Goal: Information Seeking & Learning: Learn about a topic

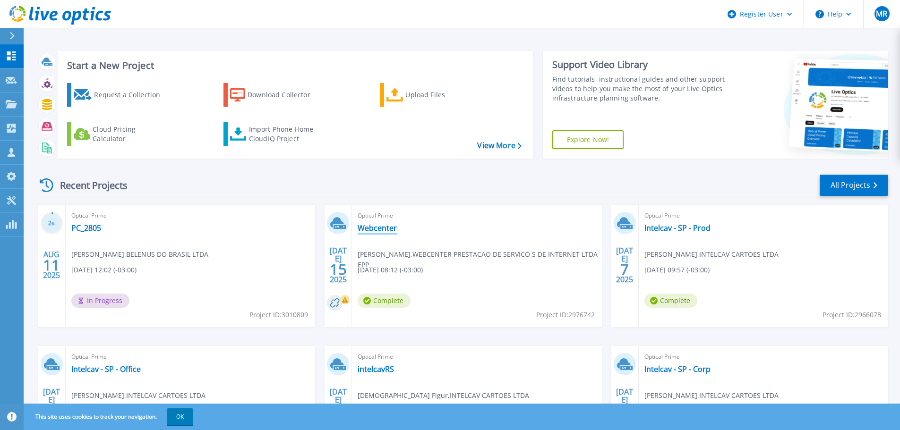
click at [365, 227] on link "Webcenter" at bounding box center [377, 227] width 39 height 9
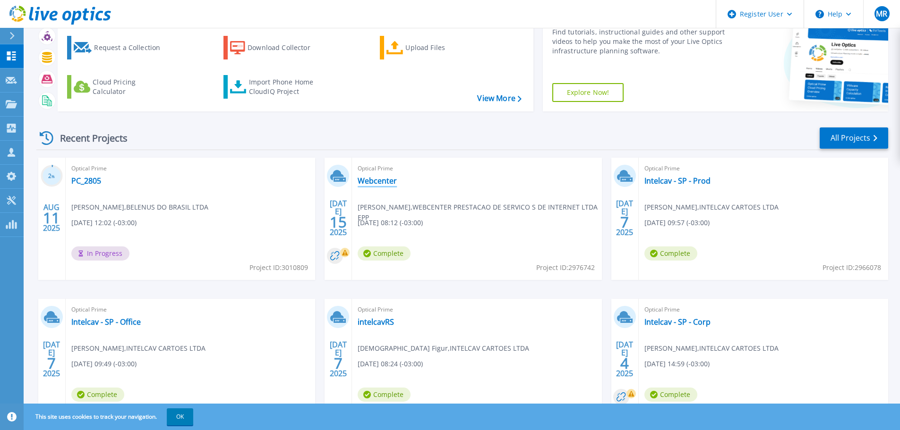
scroll to position [93, 0]
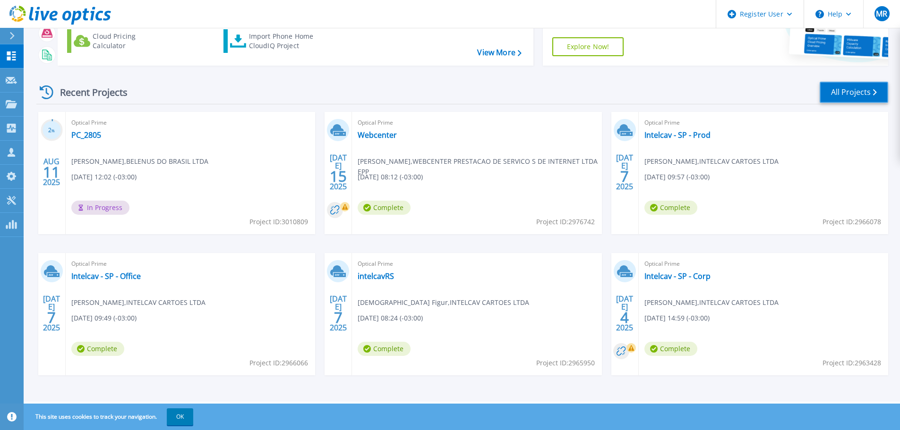
click at [829, 94] on link "All Projects" at bounding box center [854, 92] width 69 height 21
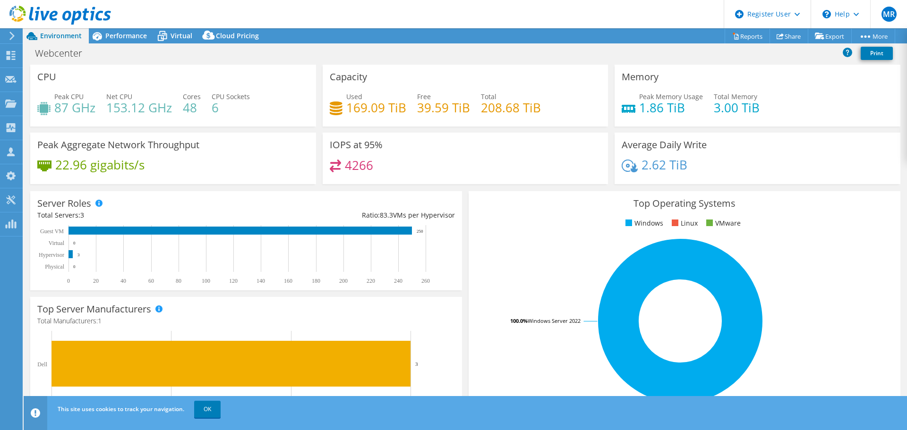
select select "USD"
click at [124, 38] on span "Performance" at bounding box center [126, 35] width 42 height 9
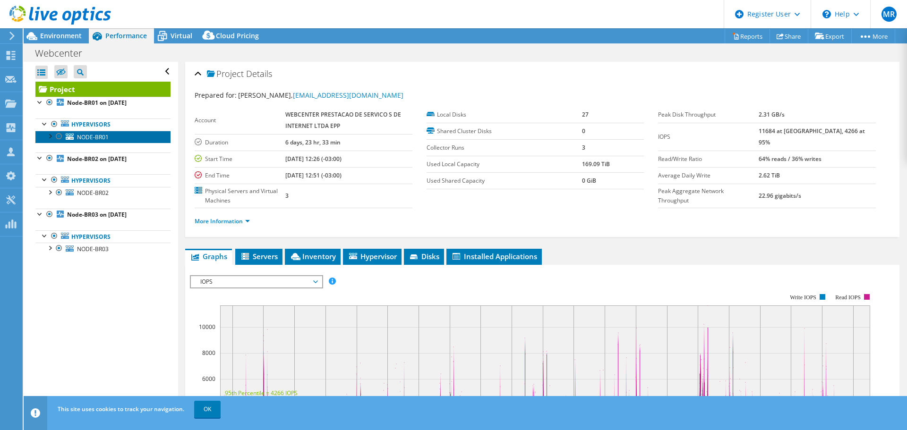
click at [92, 138] on span "NODE-BR01" at bounding box center [93, 137] width 32 height 8
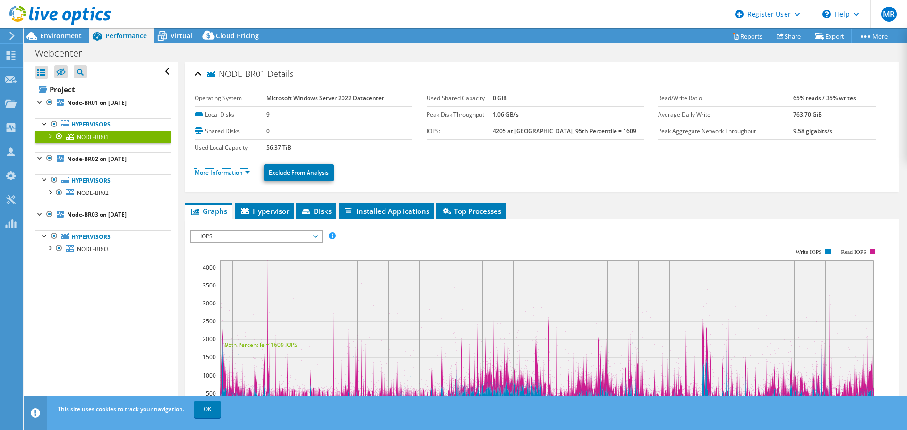
click at [219, 176] on link "More Information" at bounding box center [222, 173] width 55 height 8
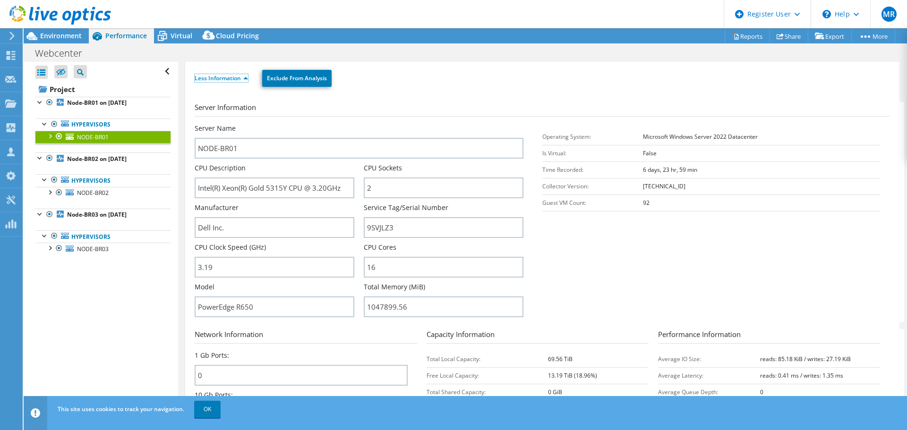
scroll to position [142, 0]
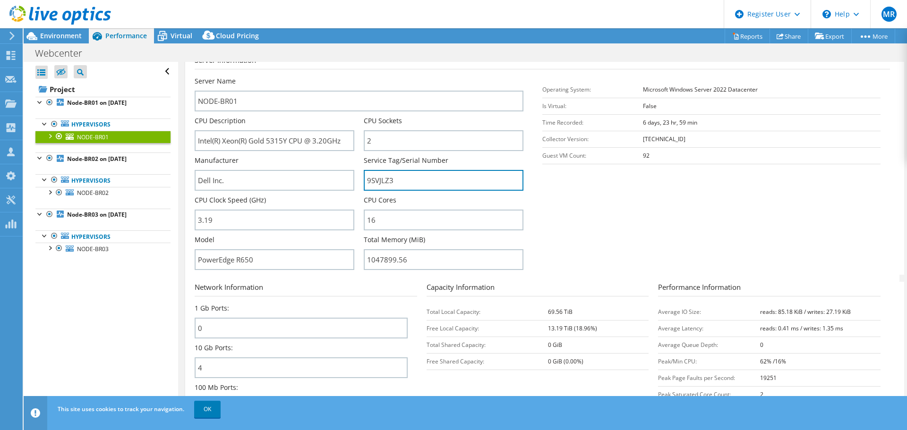
click at [383, 178] on input "9SVJLZ3" at bounding box center [444, 180] width 160 height 21
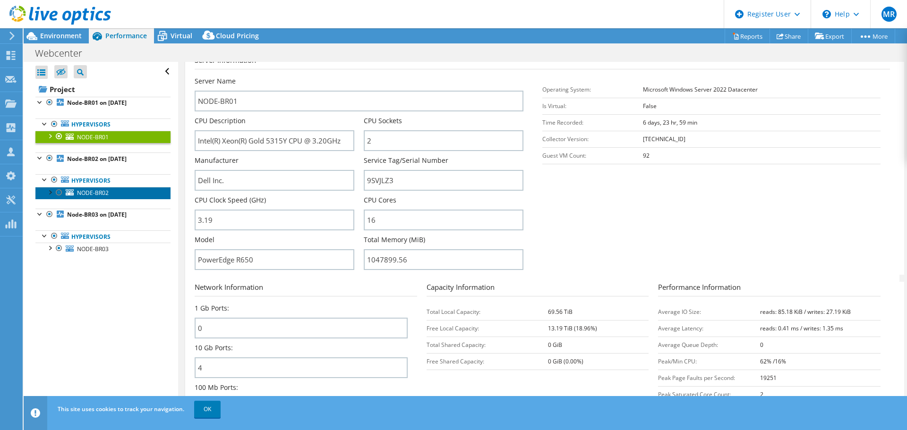
click at [94, 191] on span "NODE-BR02" at bounding box center [93, 193] width 32 height 8
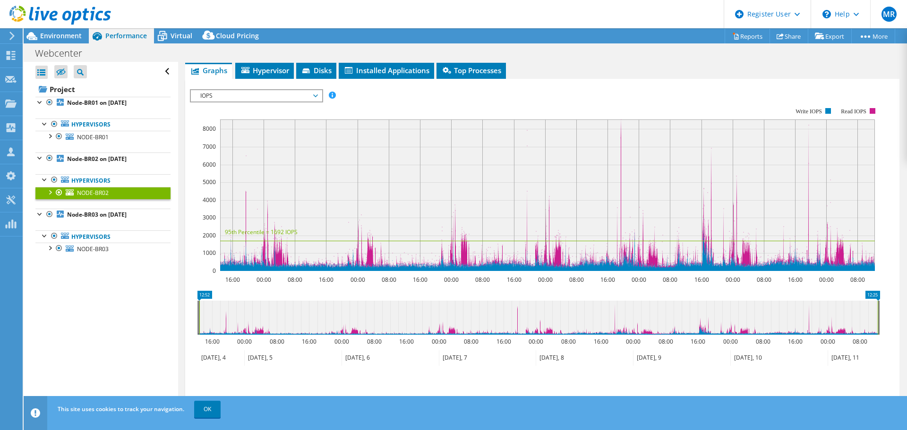
scroll to position [46, 0]
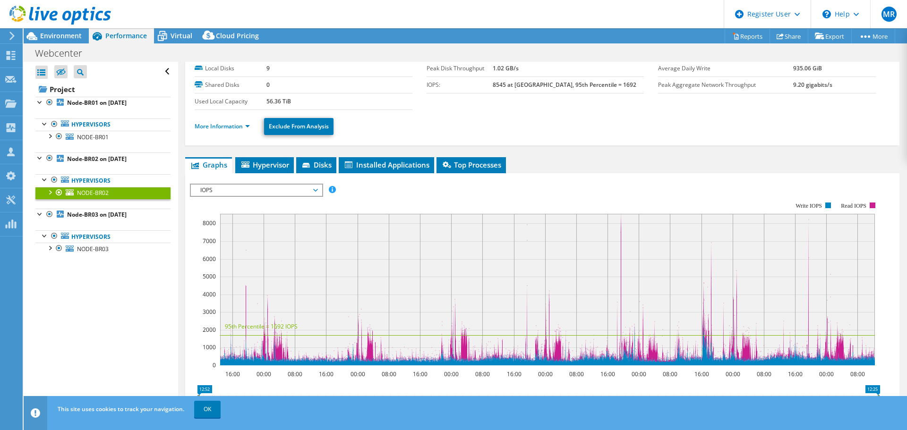
click at [211, 131] on li "More Information" at bounding box center [225, 126] width 61 height 10
click at [213, 128] on link "More Information" at bounding box center [222, 126] width 55 height 8
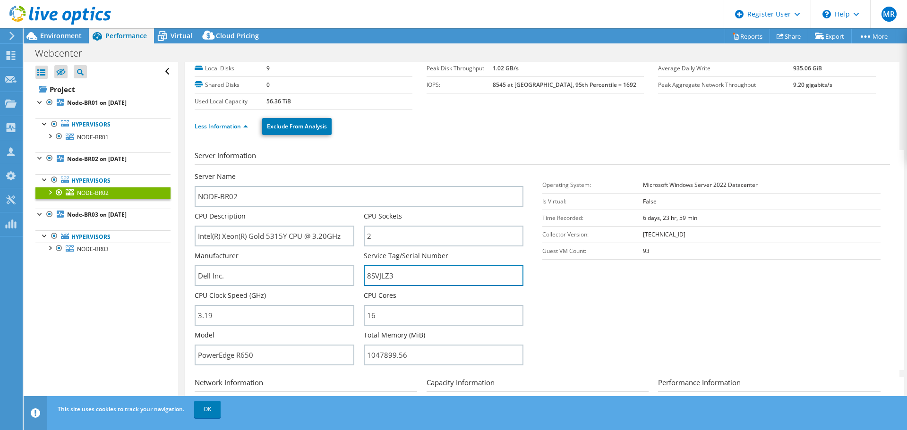
click at [381, 276] on input "8SVJLZ3" at bounding box center [444, 276] width 160 height 21
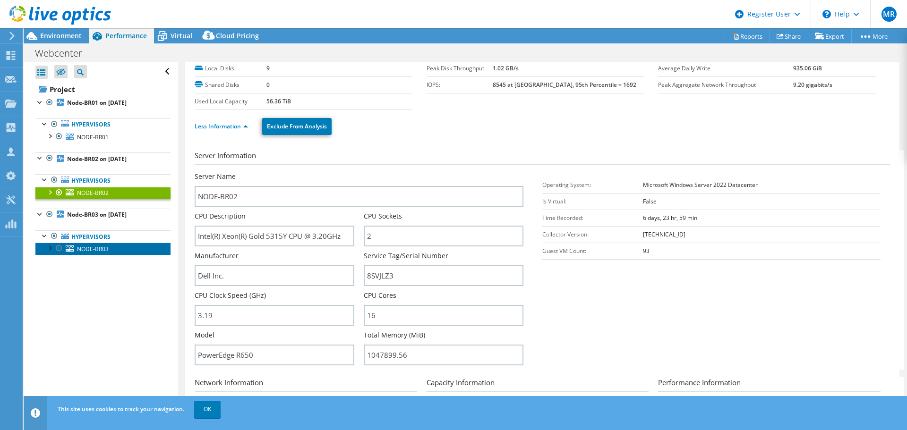
click at [90, 250] on span "NODE-BR03" at bounding box center [93, 249] width 32 height 8
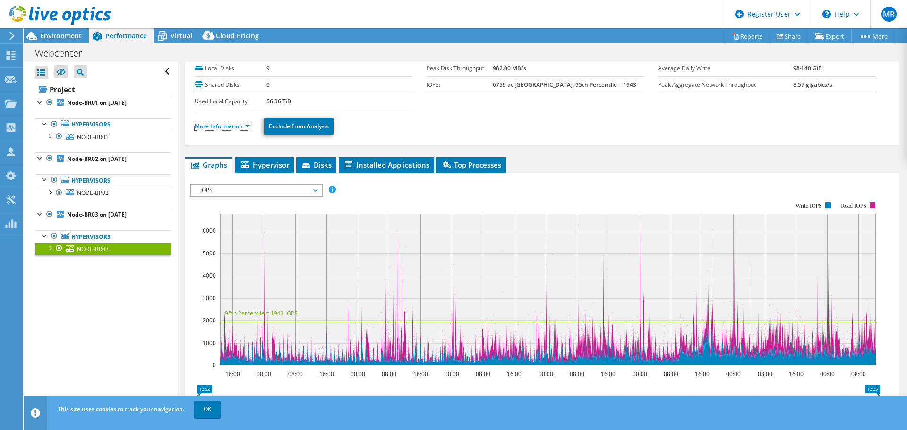
click at [217, 126] on link "More Information" at bounding box center [222, 126] width 55 height 8
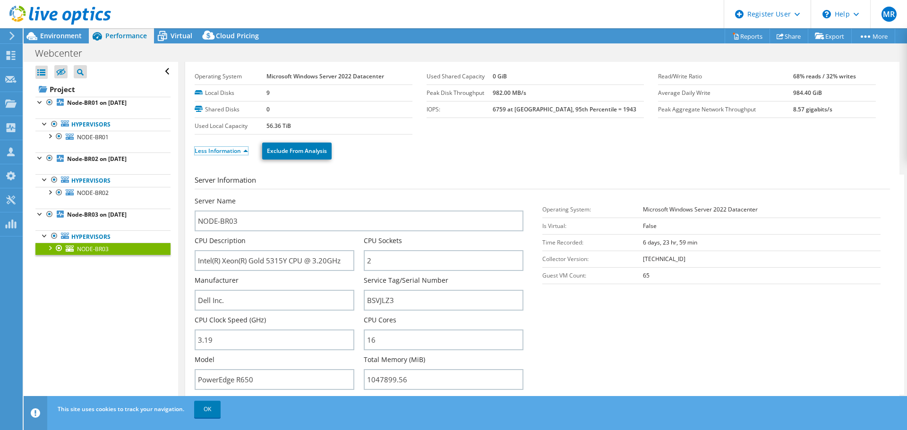
scroll to position [0, 0]
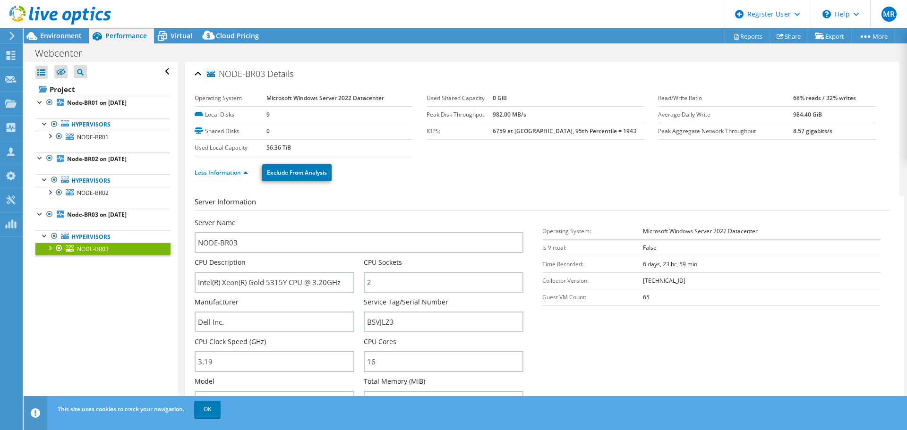
click at [68, 40] on span "Environment" at bounding box center [61, 35] width 42 height 9
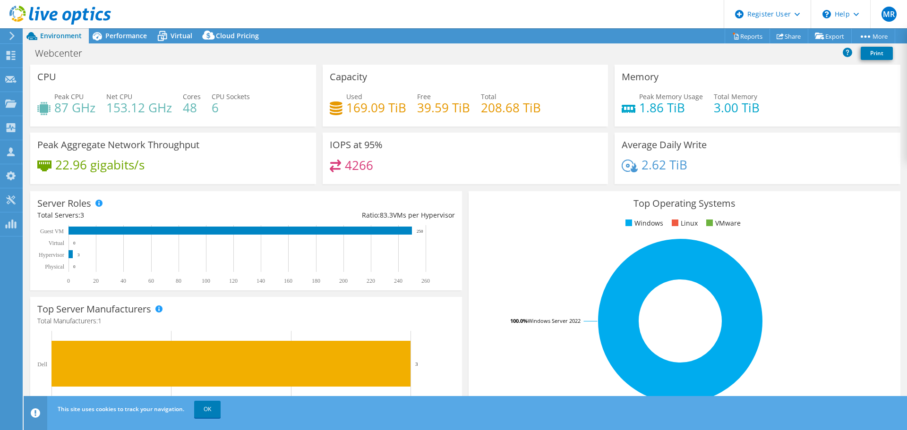
click at [122, 34] on span "Performance" at bounding box center [126, 35] width 42 height 9
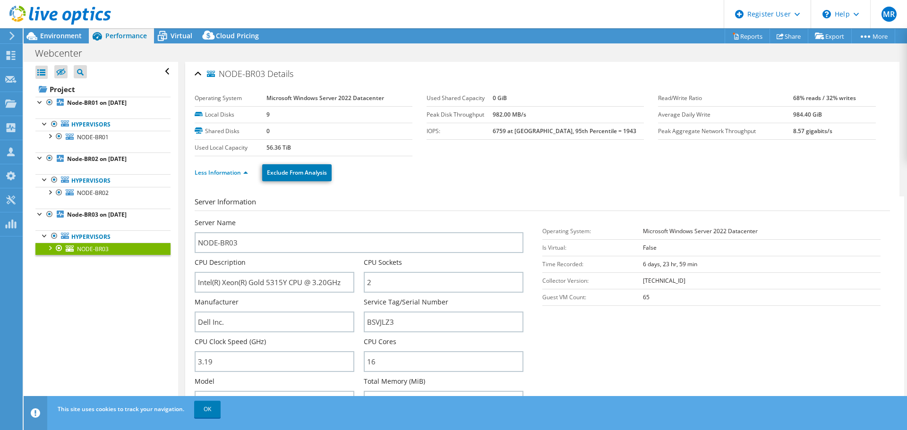
click at [174, 38] on span "Virtual" at bounding box center [182, 35] width 22 height 9
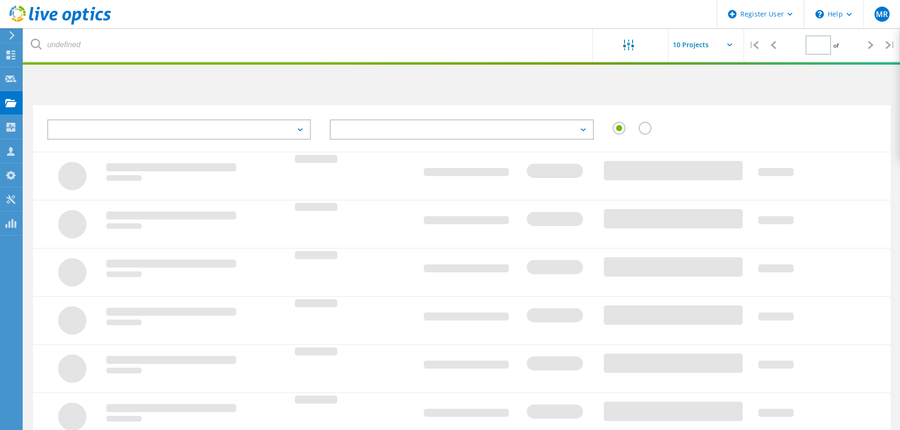
type input "1"
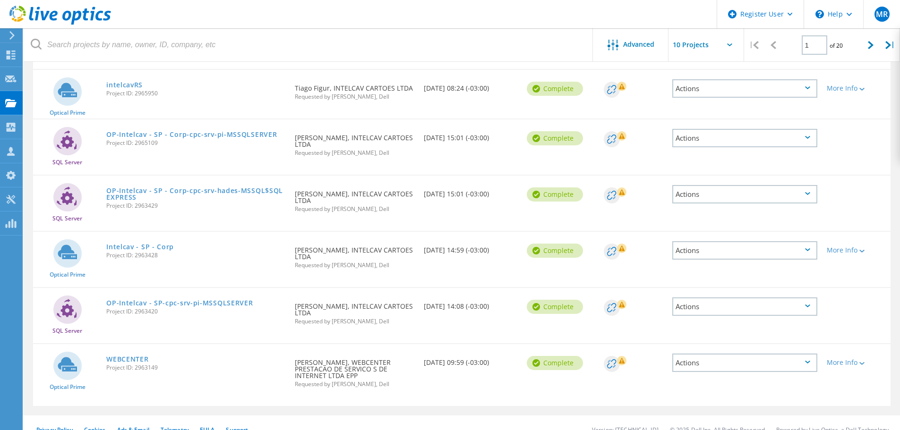
scroll to position [369, 0]
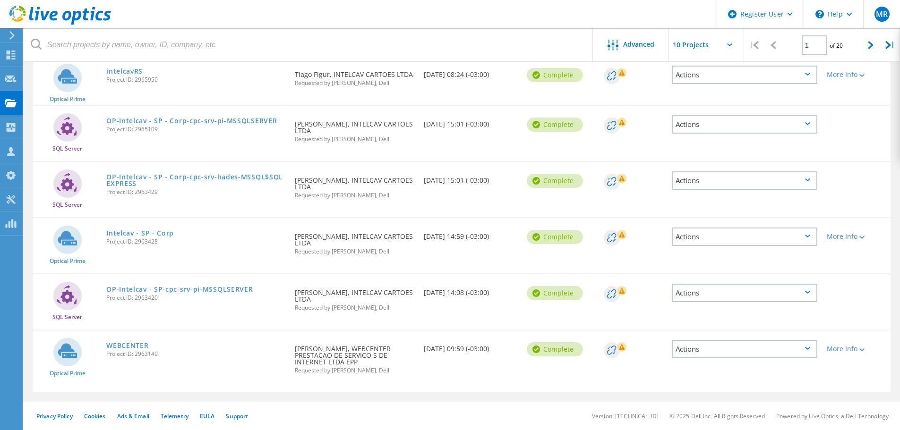
click at [133, 345] on link "WEBCENTER" at bounding box center [127, 346] width 42 height 7
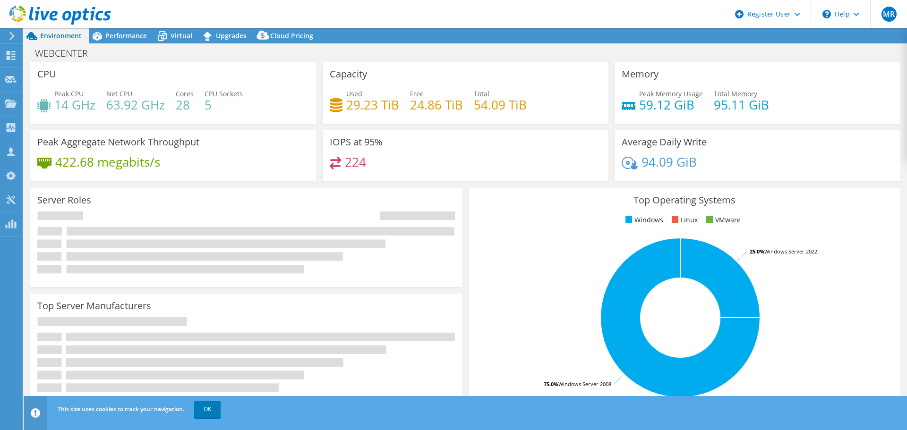
select select "USD"
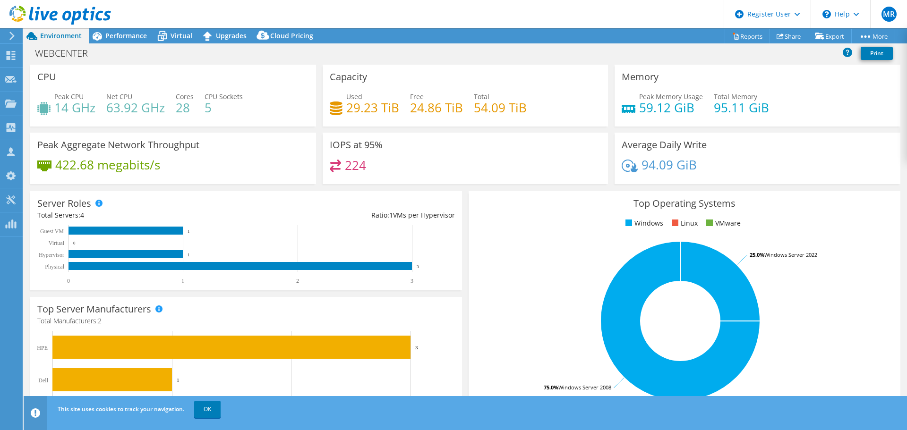
click at [125, 38] on span "Performance" at bounding box center [126, 35] width 42 height 9
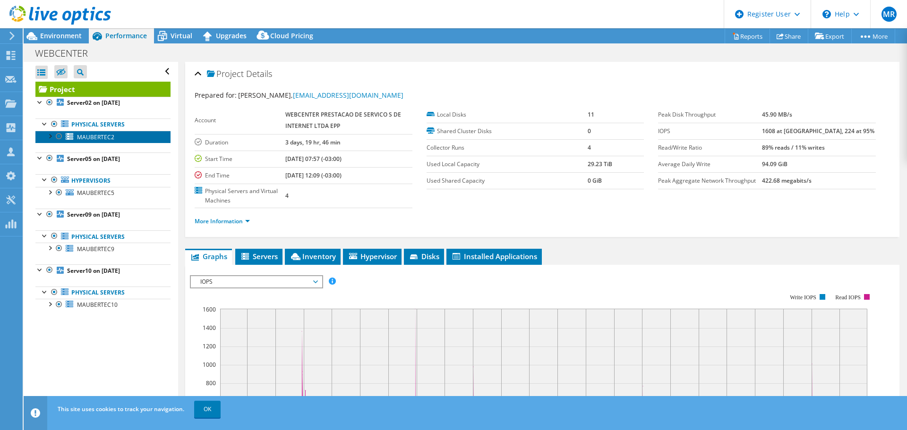
click at [103, 133] on span "MAUBERTEC2" at bounding box center [95, 137] width 37 height 8
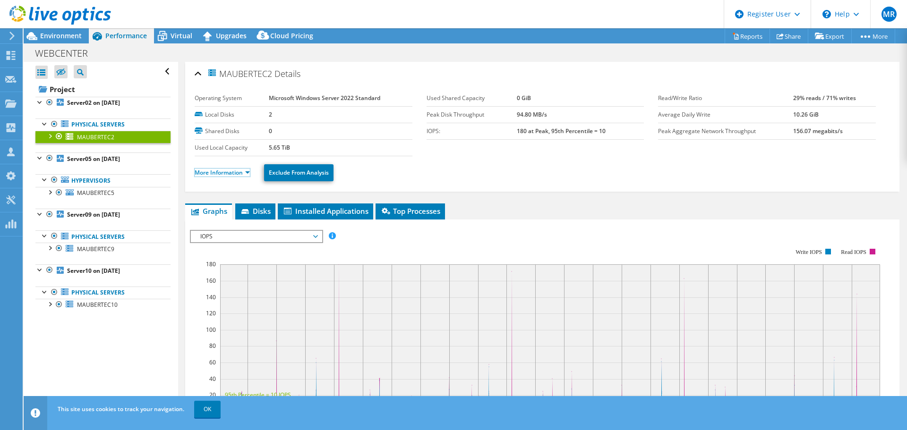
click at [213, 170] on link "More Information" at bounding box center [222, 173] width 55 height 8
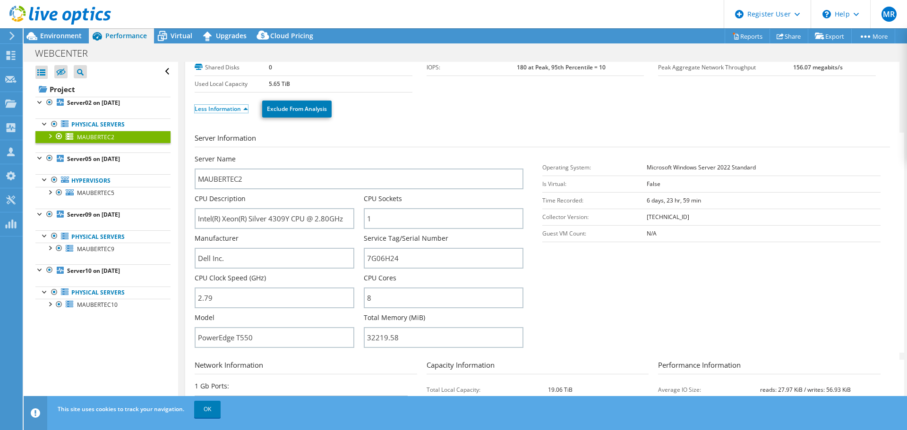
scroll to position [142, 0]
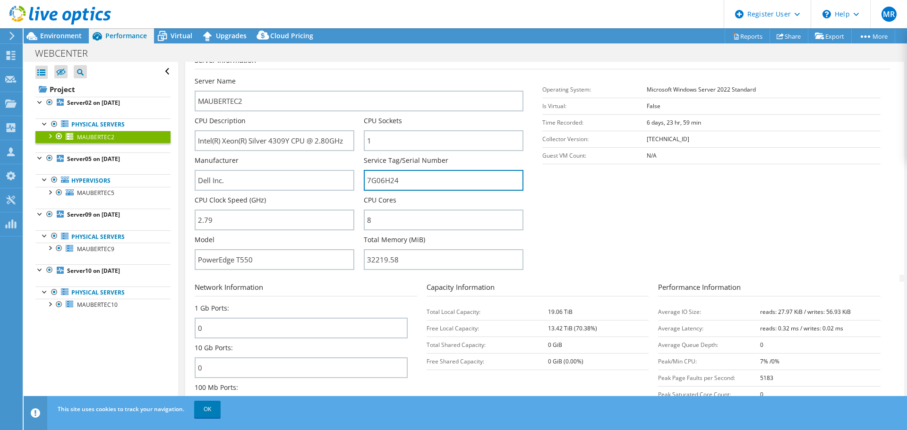
click at [378, 180] on input "7G06H24" at bounding box center [444, 180] width 160 height 21
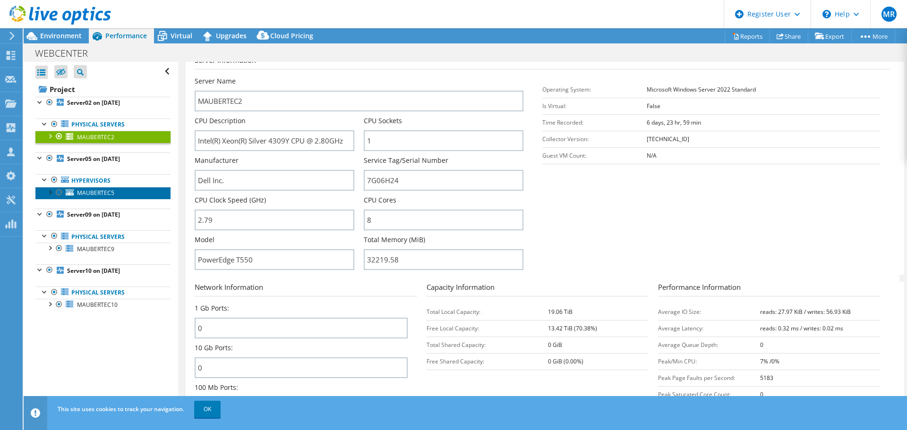
click at [96, 191] on span "MAUBERTEC5" at bounding box center [95, 193] width 37 height 8
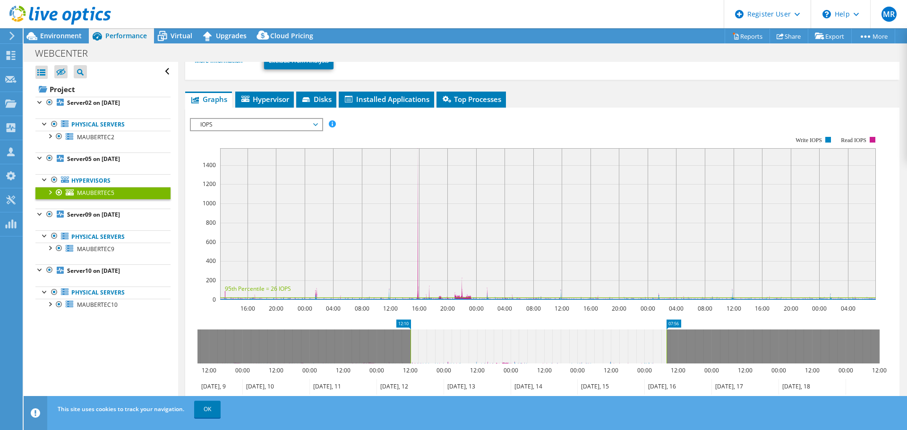
scroll to position [150, 0]
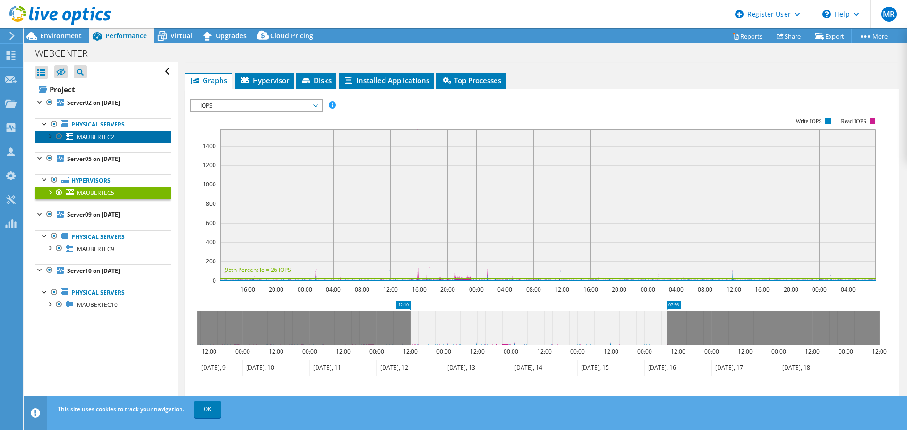
click at [105, 137] on span "MAUBERTEC2" at bounding box center [95, 137] width 37 height 8
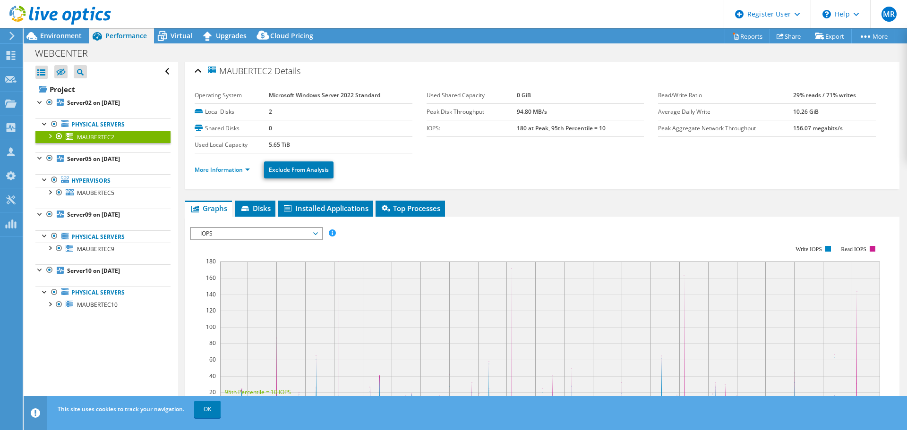
scroll to position [0, 0]
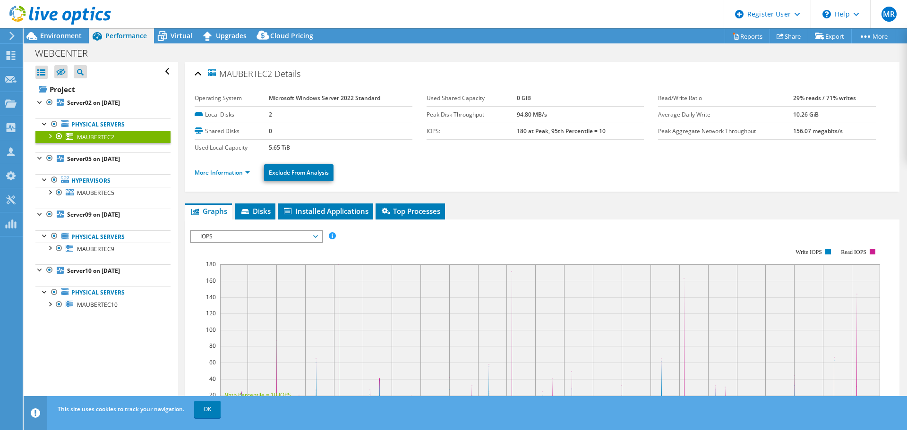
drag, startPoint x: 275, startPoint y: 74, endPoint x: 223, endPoint y: 76, distance: 52.0
click at [223, 76] on h2 "MAUBERTEC2 Details" at bounding box center [248, 73] width 106 height 19
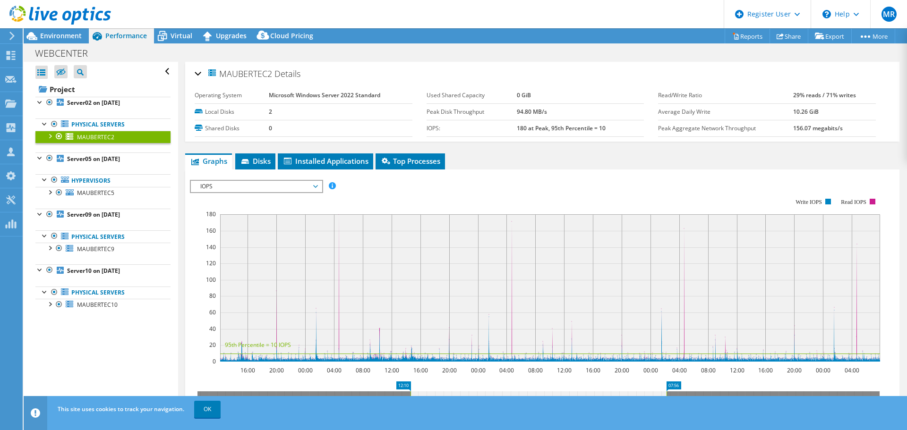
copy span "MAUBERTEC2"
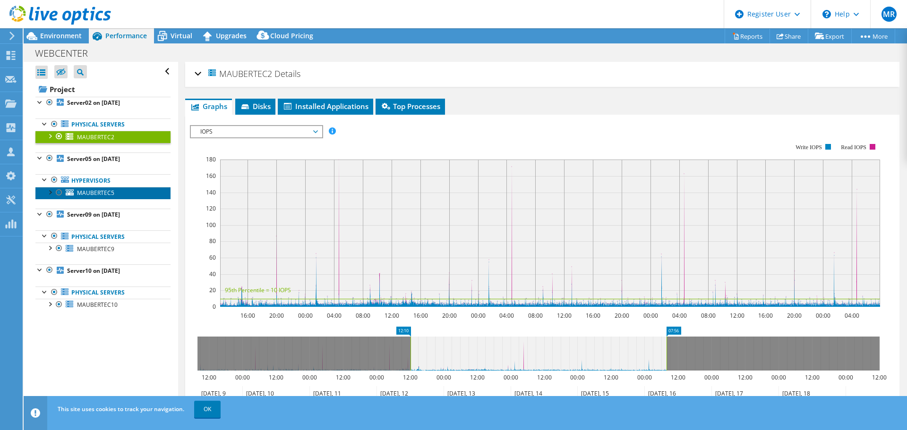
click at [99, 190] on span "MAUBERTEC5" at bounding box center [95, 193] width 37 height 8
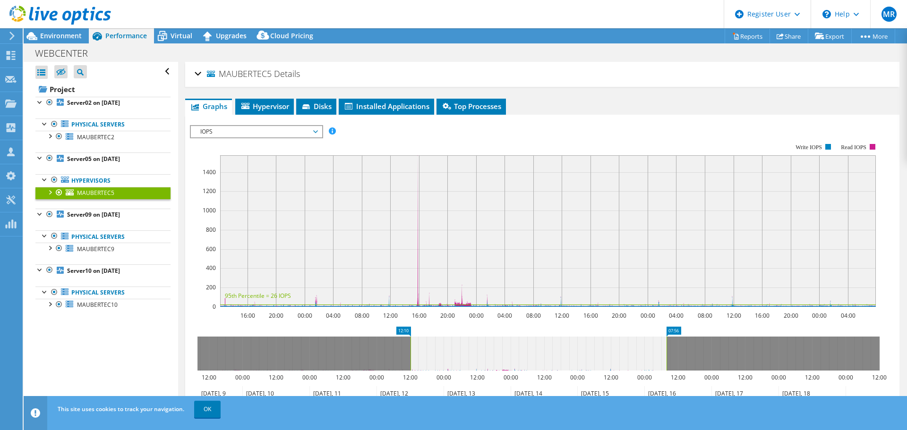
click at [201, 74] on div "MAUBERTEC5 Details" at bounding box center [543, 74] width 696 height 20
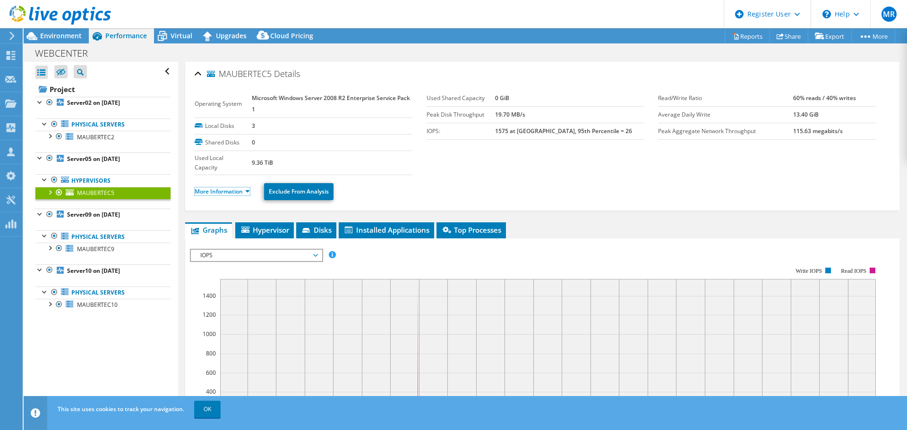
click at [223, 194] on link "More Information" at bounding box center [222, 192] width 55 height 8
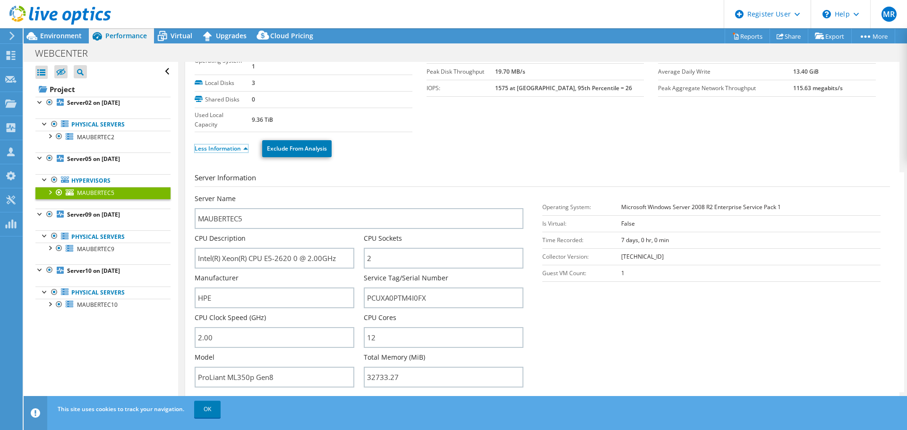
scroll to position [94, 0]
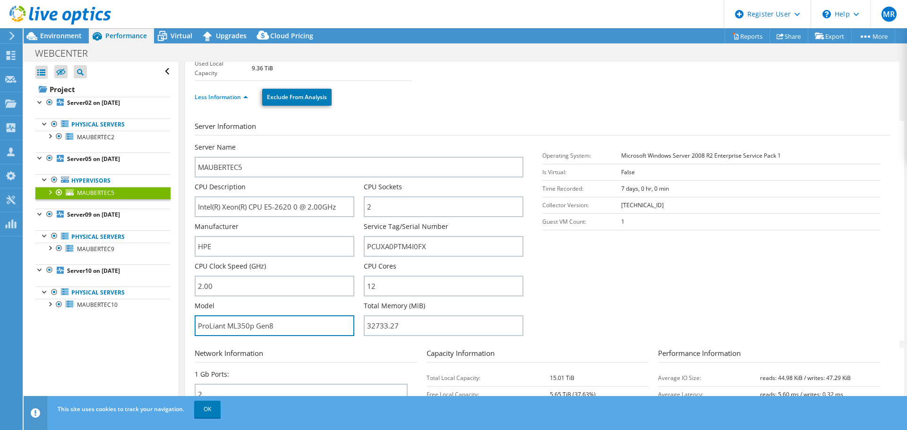
drag, startPoint x: 253, startPoint y: 326, endPoint x: 274, endPoint y: 352, distance: 33.3
click at [198, 326] on input "ProLiant ML350p Gen8" at bounding box center [275, 326] width 160 height 21
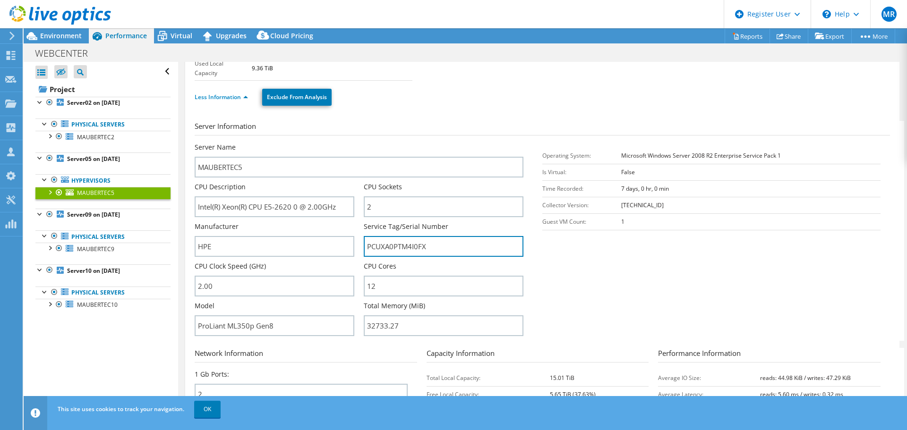
click at [411, 247] on input "PCUXA0PTM4I0FX" at bounding box center [444, 246] width 160 height 21
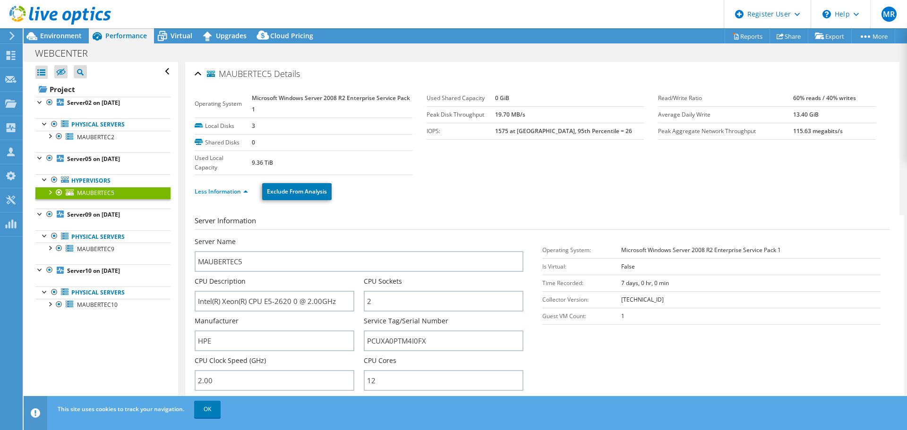
drag, startPoint x: 270, startPoint y: 76, endPoint x: 220, endPoint y: 77, distance: 49.6
click at [220, 77] on span "MAUBERTEC5" at bounding box center [239, 73] width 65 height 9
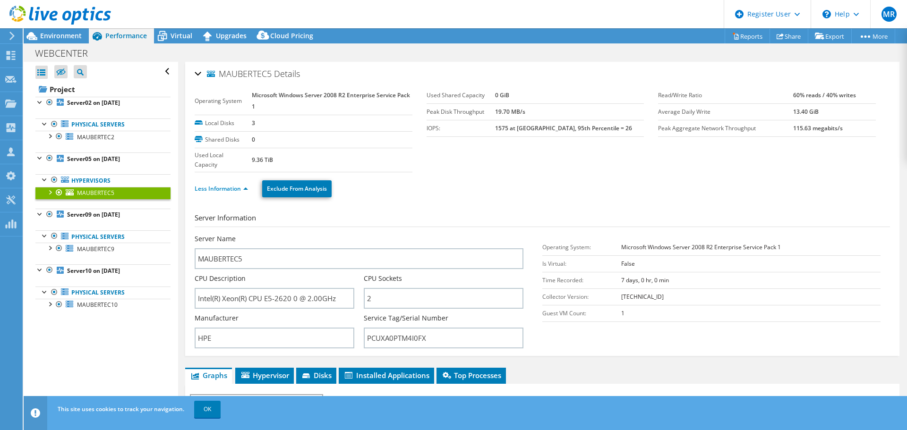
copy span "MAUBERTEC5"
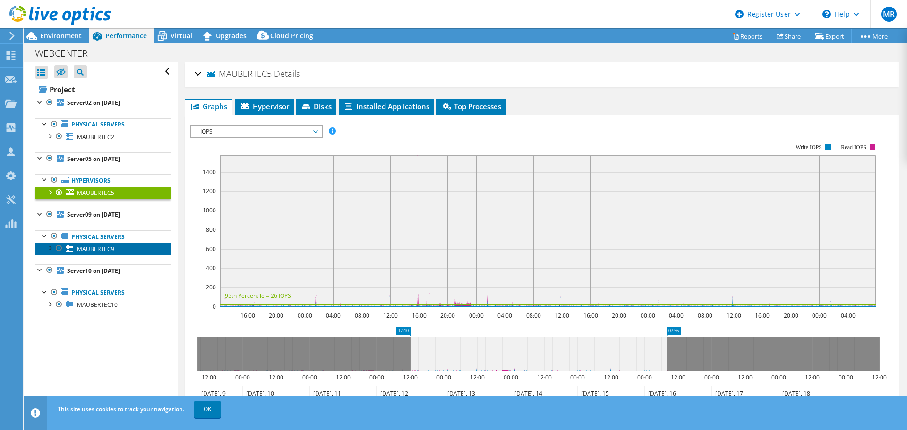
click at [97, 252] on span "MAUBERTEC9" at bounding box center [95, 249] width 37 height 8
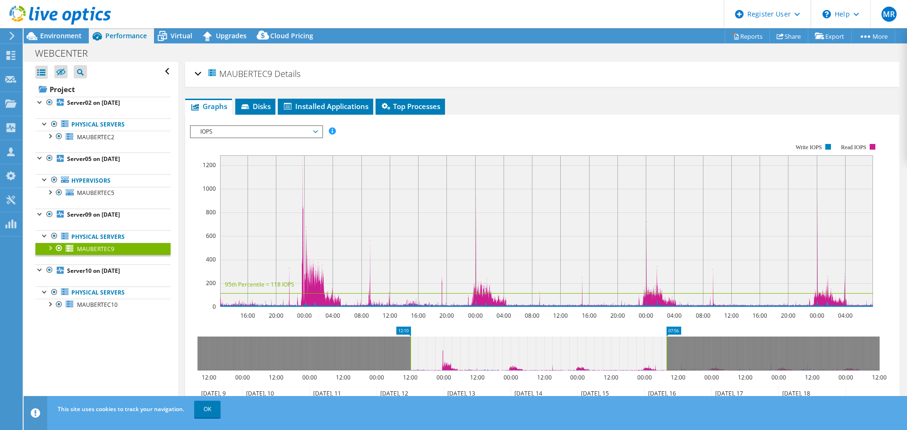
click at [198, 76] on div "MAUBERTEC9 Details" at bounding box center [543, 74] width 696 height 20
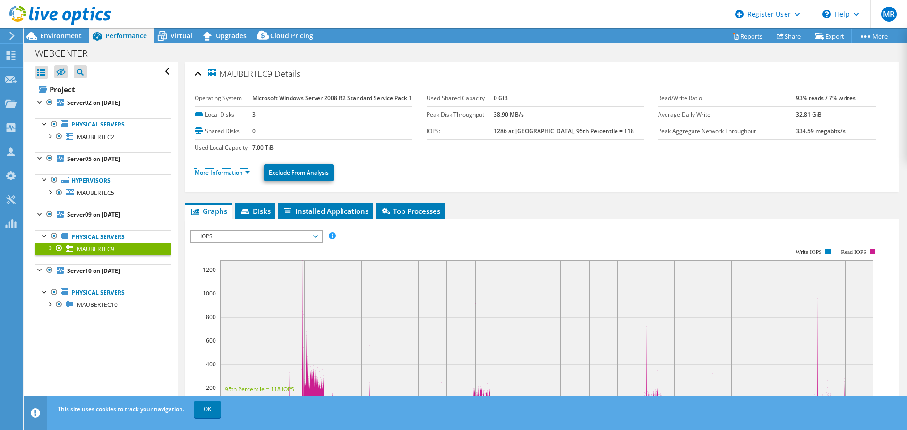
click at [236, 177] on link "More Information" at bounding box center [222, 173] width 55 height 8
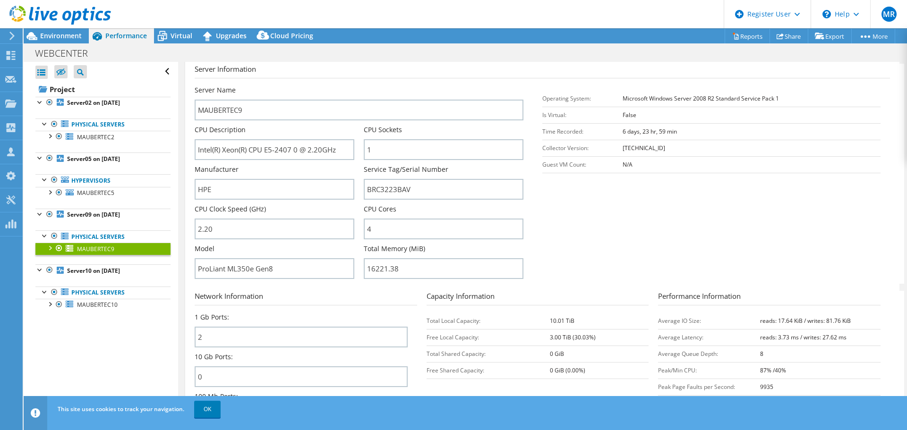
scroll to position [142, 0]
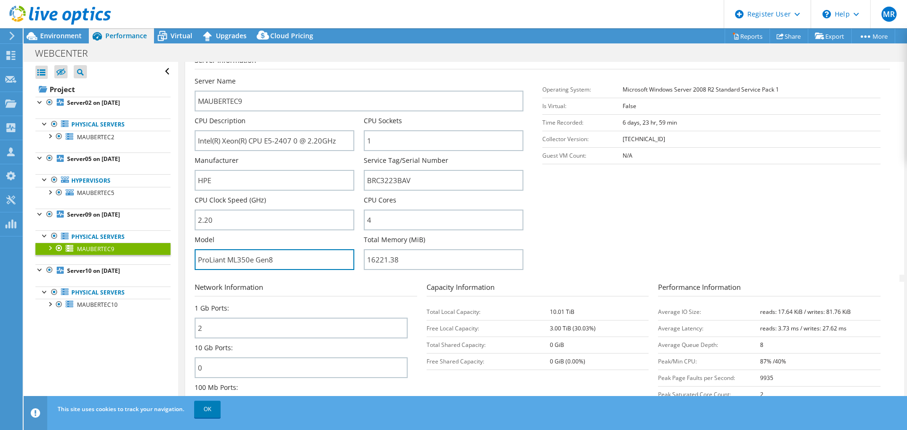
drag, startPoint x: 252, startPoint y: 279, endPoint x: 183, endPoint y: 278, distance: 68.5
click at [183, 278] on div "MAUBERTEC9 Details Operating System Microsoft Windows Server 2008 R2 Standard S…" at bounding box center [542, 412] width 729 height 985
click at [251, 270] on input "ProLiant ML350e Gen8" at bounding box center [275, 259] width 160 height 21
drag, startPoint x: 252, startPoint y: 279, endPoint x: 180, endPoint y: 277, distance: 71.8
click at [180, 277] on div "MAUBERTEC9 Details Operating System Microsoft Windows Server 2008 R2 Standard S…" at bounding box center [542, 412] width 729 height 985
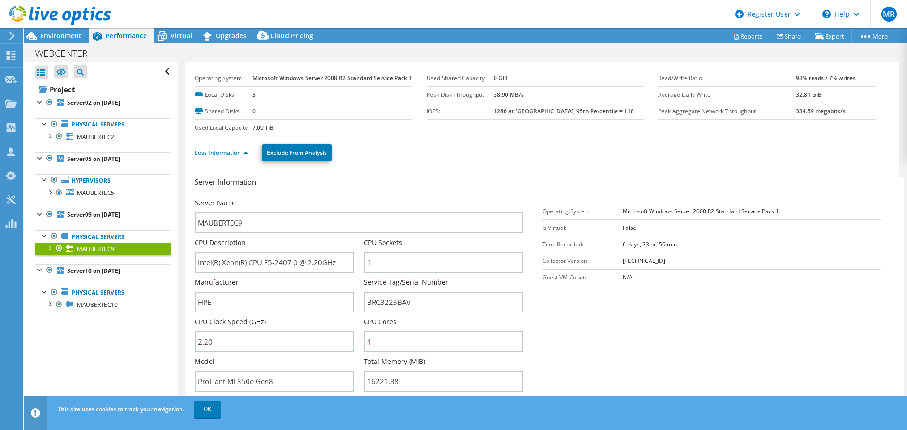
scroll to position [0, 0]
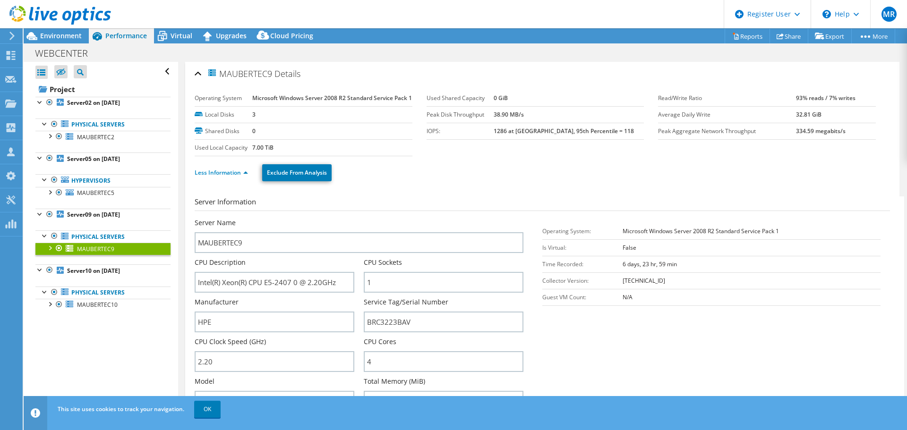
drag, startPoint x: 269, startPoint y: 75, endPoint x: 223, endPoint y: 75, distance: 45.8
click at [223, 75] on h2 "MAUBERTEC9 Details" at bounding box center [248, 73] width 106 height 19
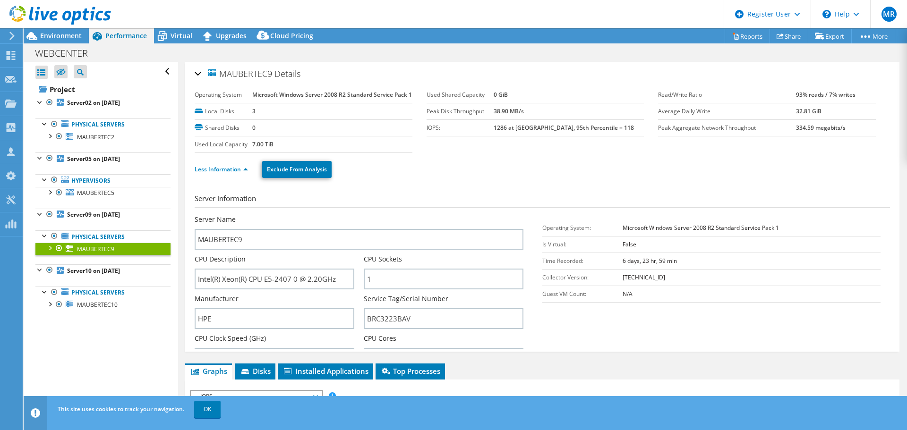
copy span "MAUBERTEC9"
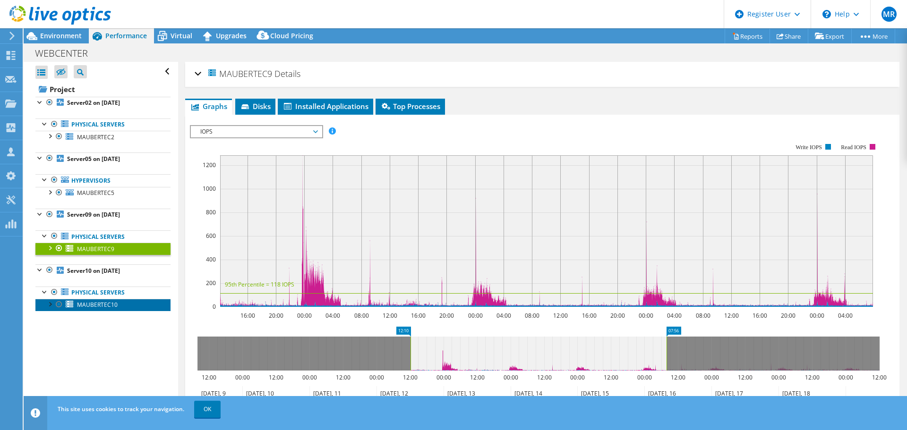
click at [92, 303] on span "MAUBERTEC10" at bounding box center [97, 305] width 41 height 8
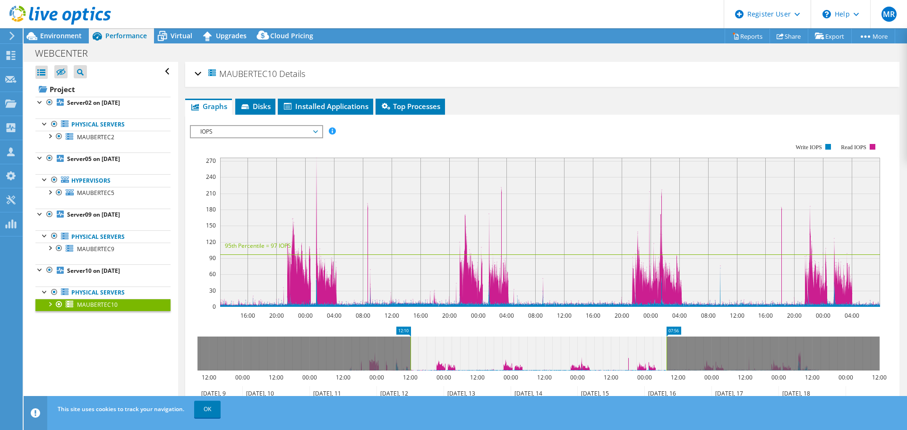
click at [198, 72] on div "MAUBERTEC10 Details" at bounding box center [543, 74] width 696 height 20
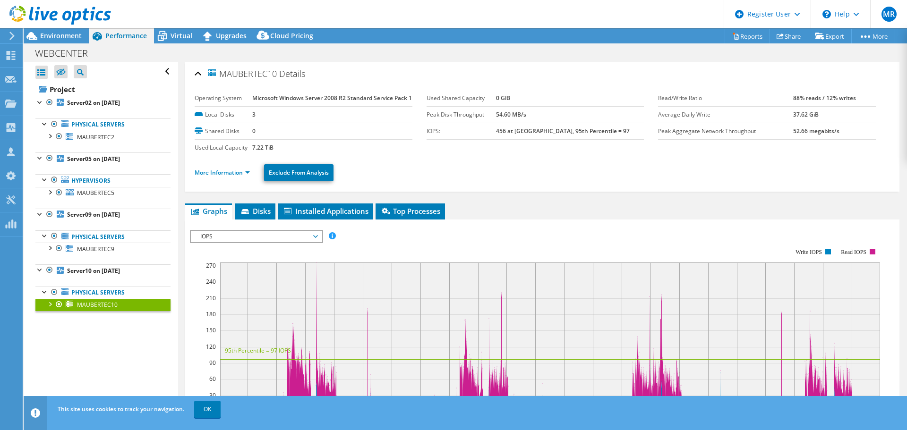
drag, startPoint x: 280, startPoint y: 73, endPoint x: 223, endPoint y: 78, distance: 57.5
click at [223, 78] on h2 "MAUBERTEC10 Details" at bounding box center [250, 73] width 111 height 19
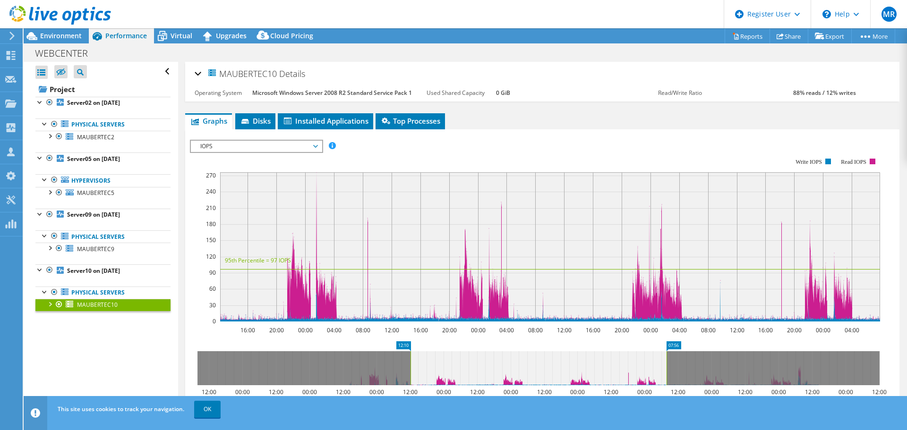
copy h2 "MAUBERTEC10"
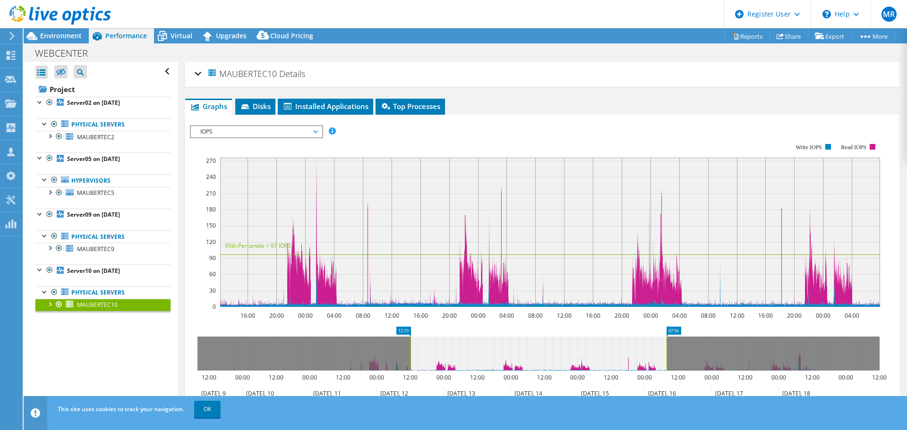
click at [196, 74] on div "MAUBERTEC10 Details" at bounding box center [543, 74] width 696 height 20
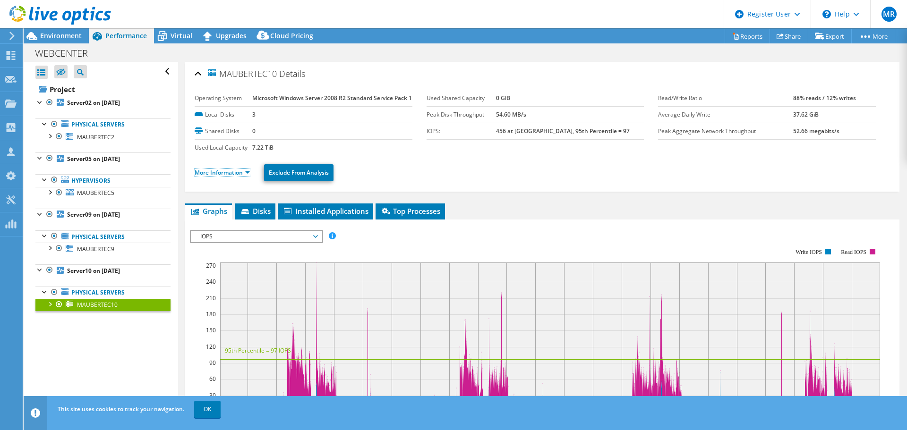
click at [229, 177] on link "More Information" at bounding box center [222, 173] width 55 height 8
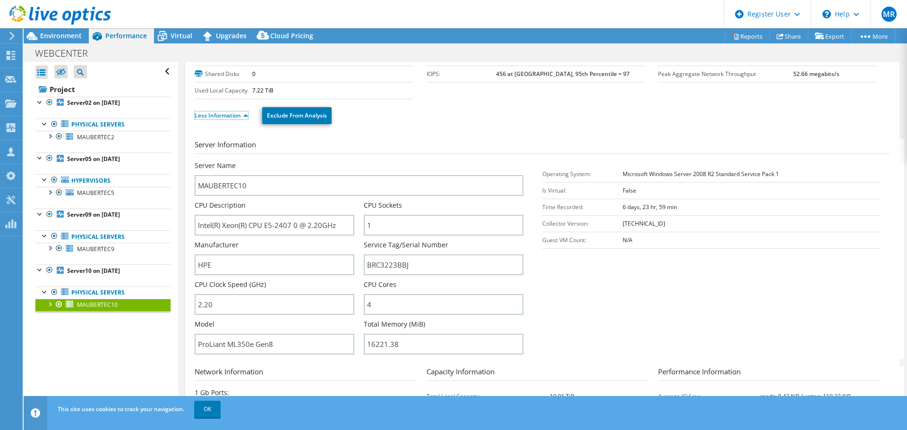
scroll to position [142, 0]
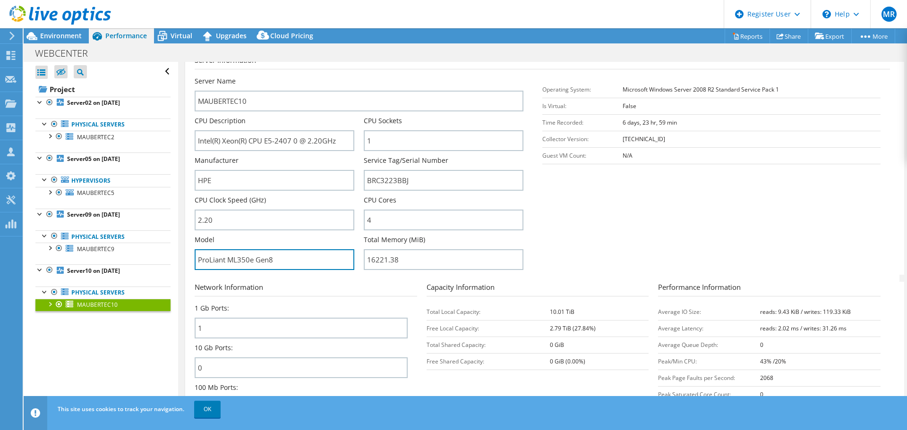
drag, startPoint x: 253, startPoint y: 279, endPoint x: 195, endPoint y: 269, distance: 59.4
click at [195, 269] on input "ProLiant ML350e Gen8" at bounding box center [275, 259] width 160 height 21
